Goal: Navigation & Orientation: Find specific page/section

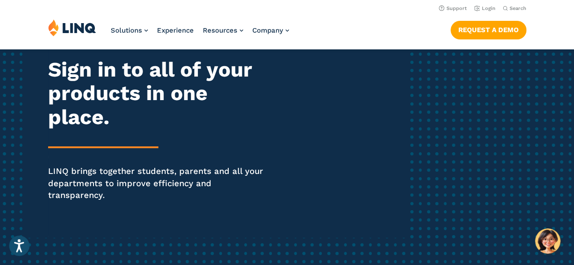
scroll to position [91, 0]
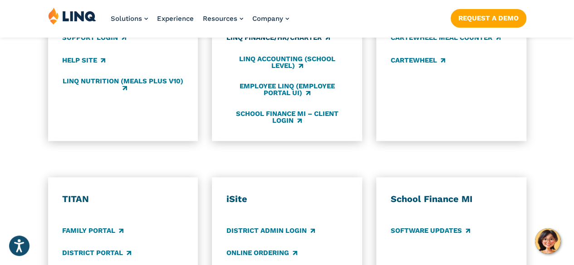
scroll to position [635, 0]
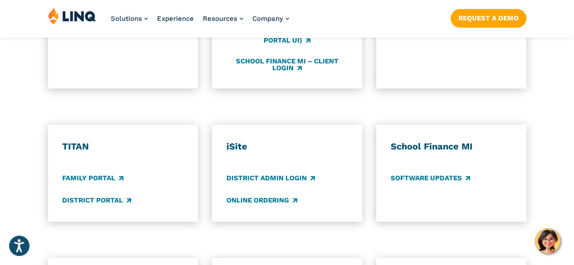
click at [99, 143] on div "TITAN Family Portal District Portal" at bounding box center [122, 173] width 121 height 64
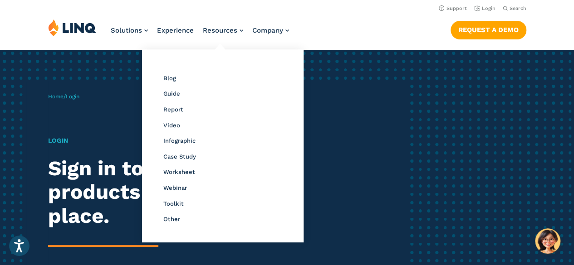
drag, startPoint x: 28, startPoint y: 246, endPoint x: 240, endPoint y: 20, distance: 309.9
click at [240, 20] on li "Resources Resource Library Blog Guide Report Video Infographic Case Study Works…" at bounding box center [223, 34] width 40 height 30
